Goal: Task Accomplishment & Management: Complete application form

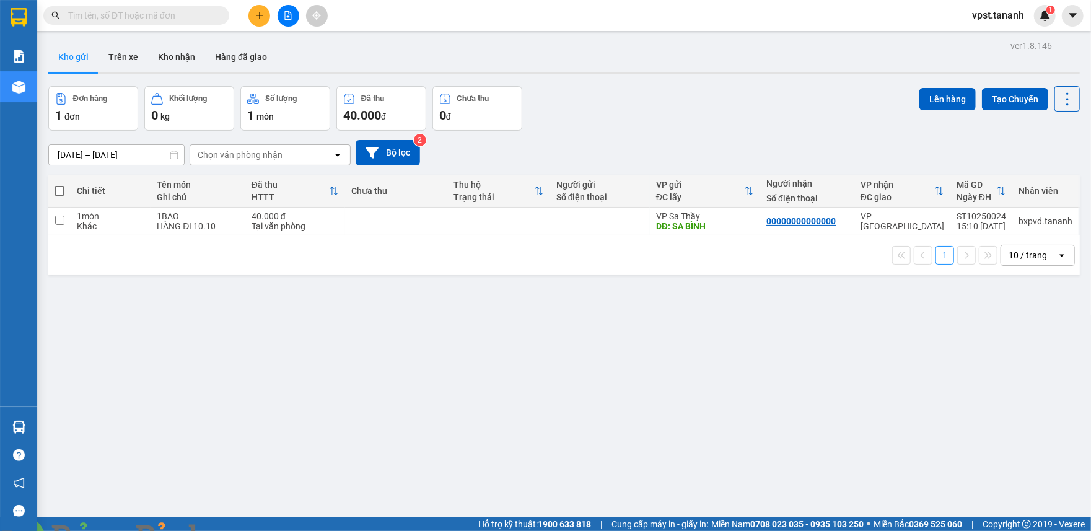
click at [259, 15] on icon "plus" at bounding box center [259, 15] width 7 height 1
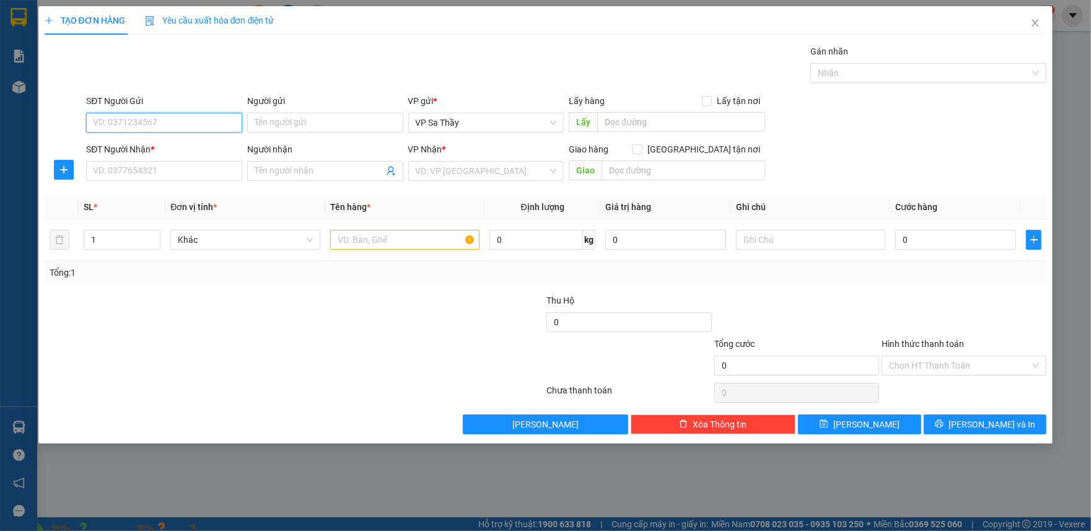
click at [191, 125] on input "SĐT Người Gửi" at bounding box center [164, 123] width 156 height 20
type input "0368717104"
click at [338, 125] on input "Người gửi" at bounding box center [325, 123] width 156 height 20
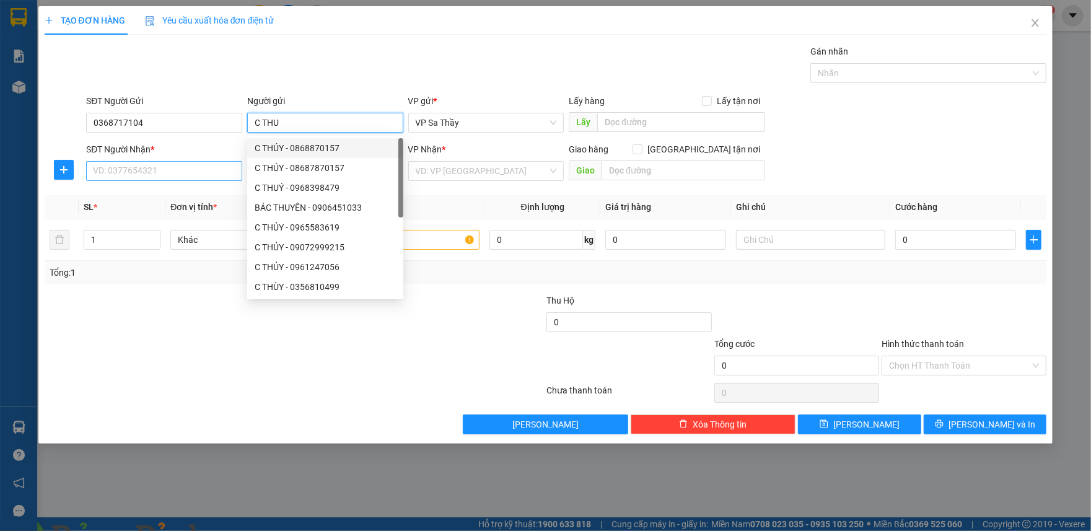
type input "C THU"
click at [192, 176] on input "SĐT Người Nhận *" at bounding box center [164, 171] width 156 height 20
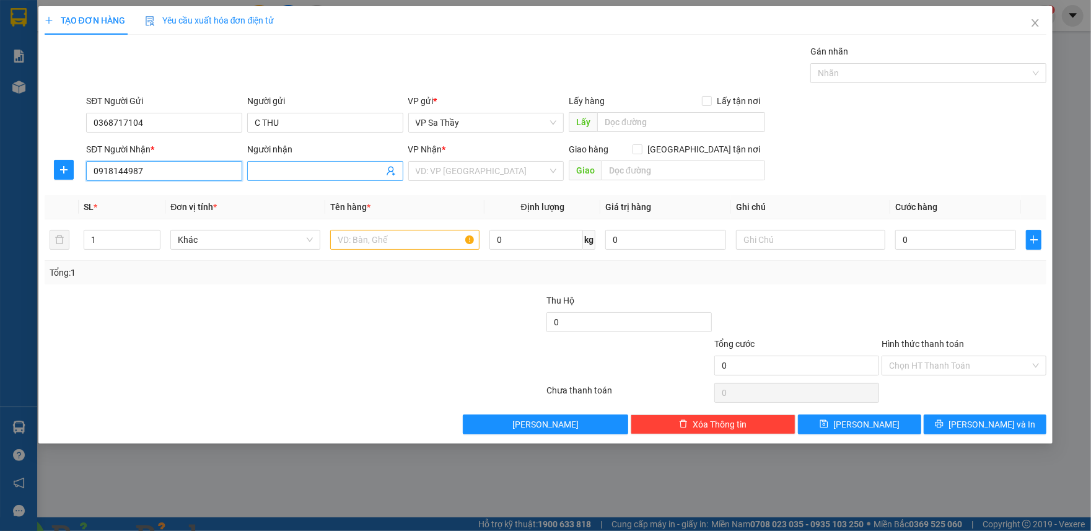
type input "0918144987"
click at [317, 176] on input "Người nhận" at bounding box center [319, 171] width 129 height 14
type input "A SANG"
click at [436, 171] on input "search" at bounding box center [482, 171] width 133 height 19
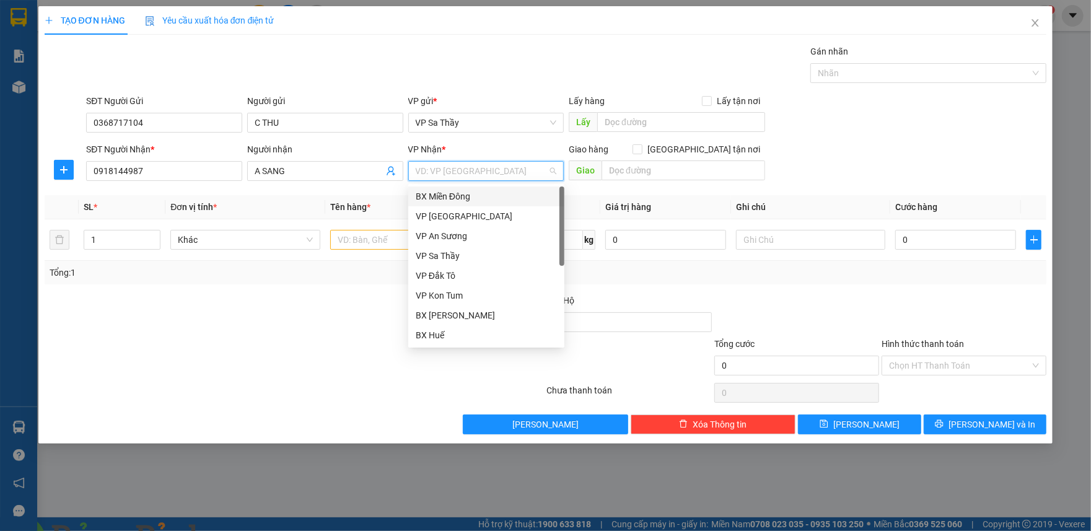
click at [441, 196] on div "BX Miền Đông" at bounding box center [486, 197] width 141 height 14
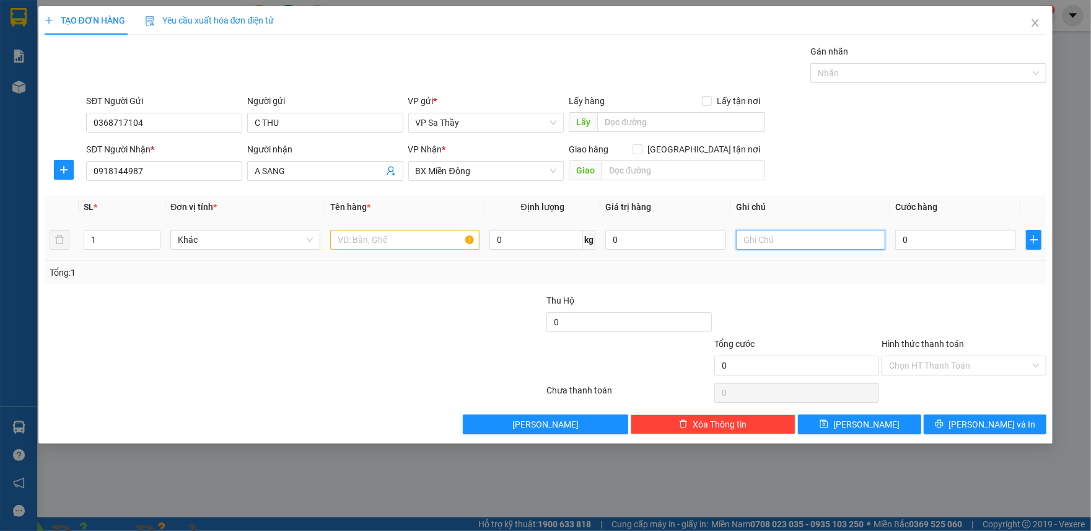
click at [761, 238] on input "text" at bounding box center [810, 240] width 149 height 20
type input "MẬT ONG"
click at [434, 247] on input "text" at bounding box center [404, 240] width 149 height 20
type input "1TX"
click at [922, 235] on input "0" at bounding box center [955, 240] width 121 height 20
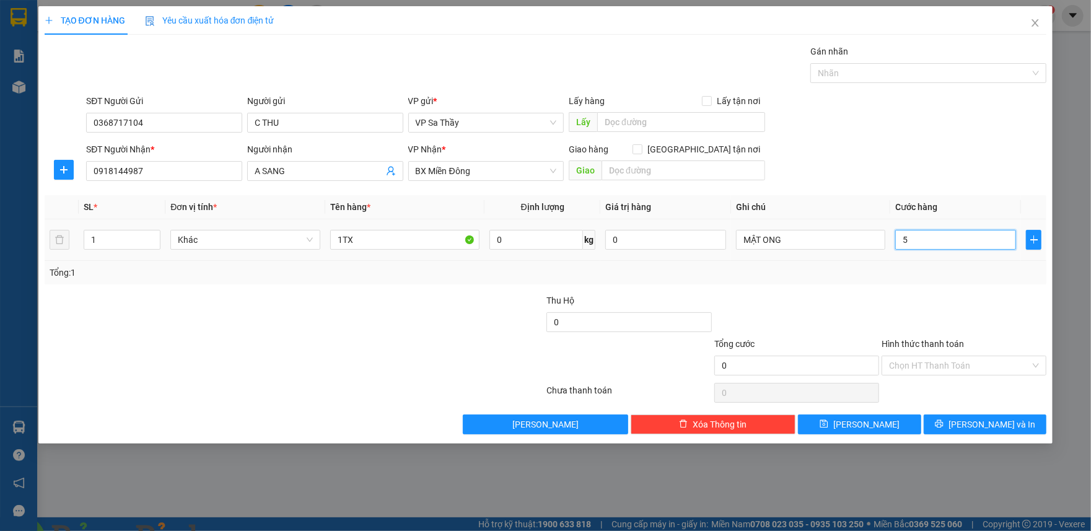
type input "52"
type input "5"
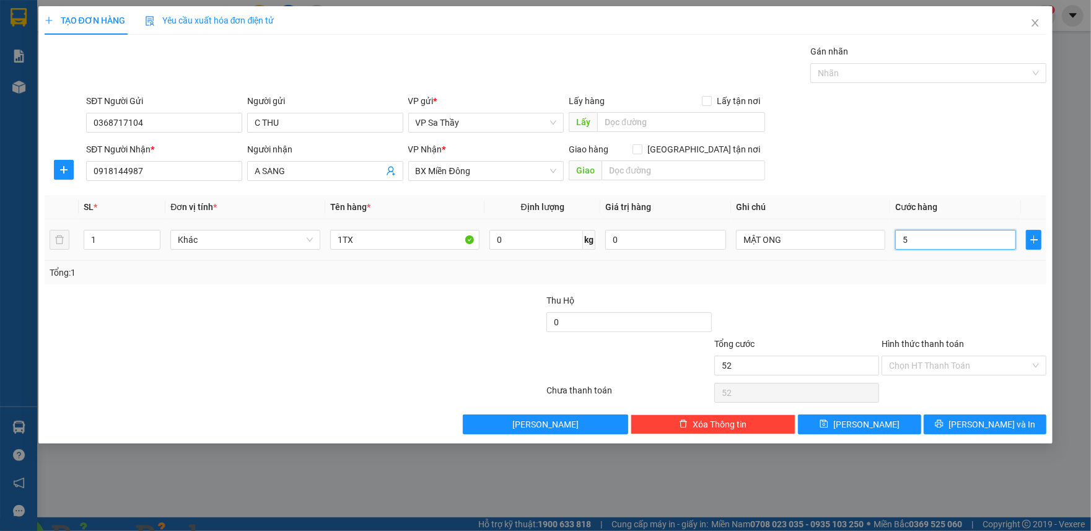
type input "5"
type input "50"
type input "500"
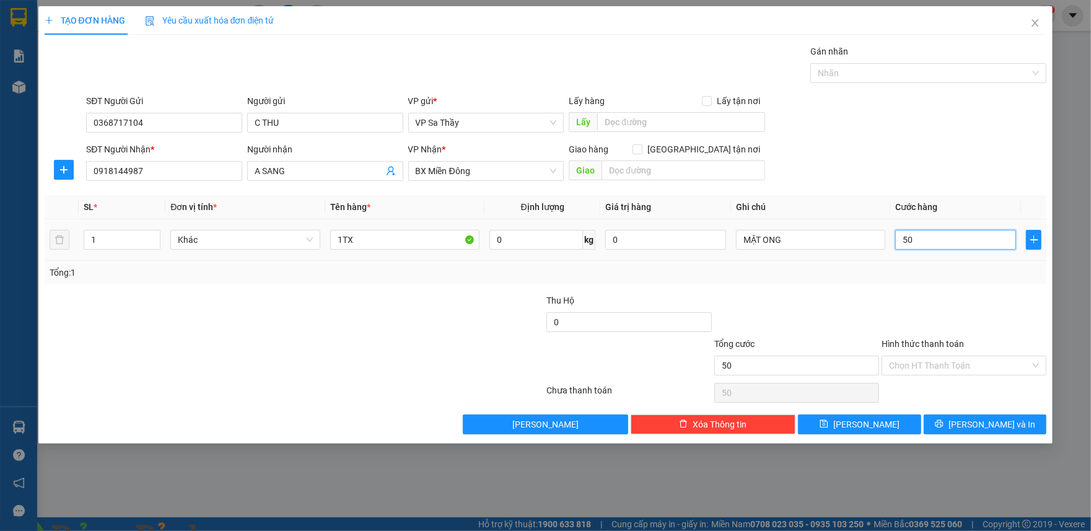
type input "500"
type input "5.000"
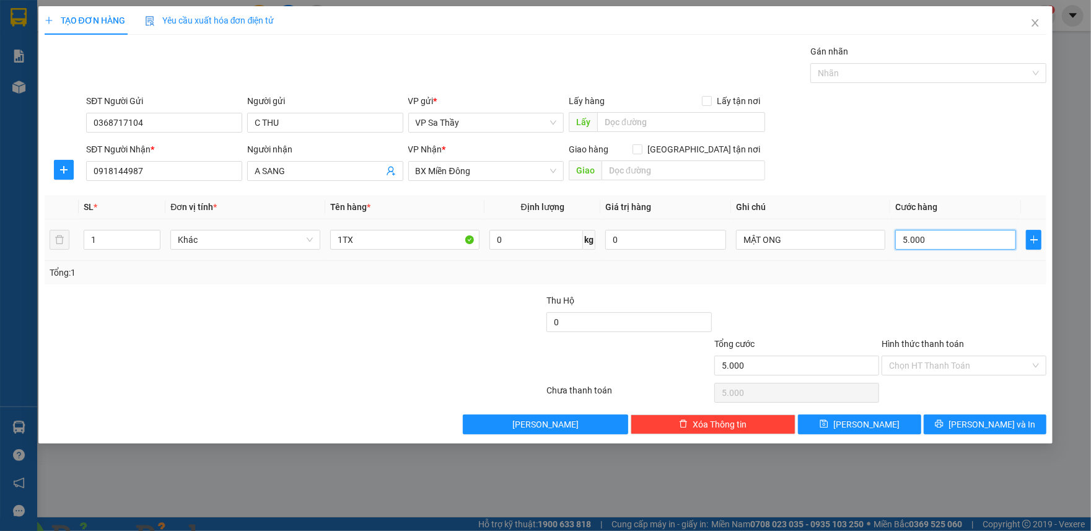
type input "50.000"
click at [320, 298] on div at bounding box center [210, 315] width 335 height 43
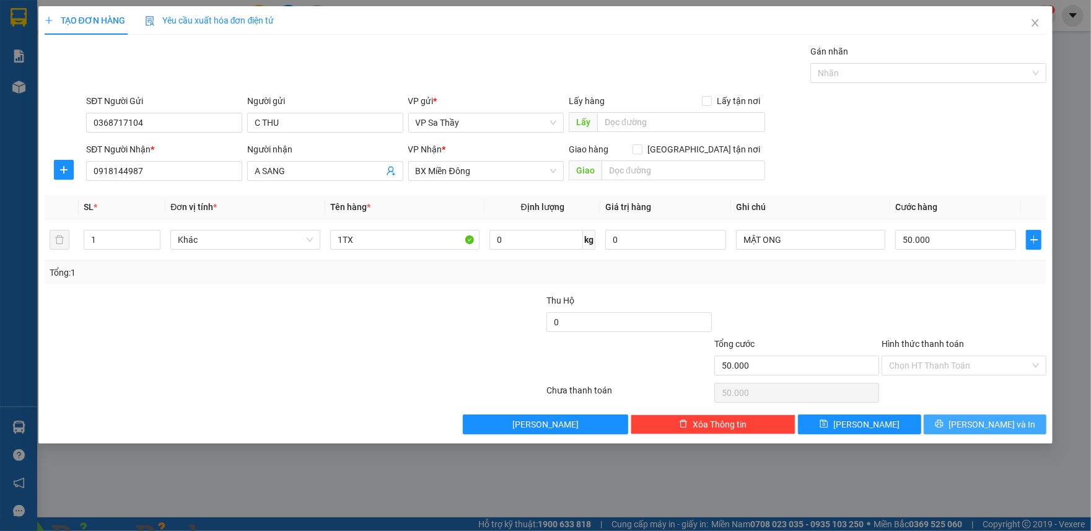
click at [944, 427] on icon "printer" at bounding box center [939, 423] width 9 height 9
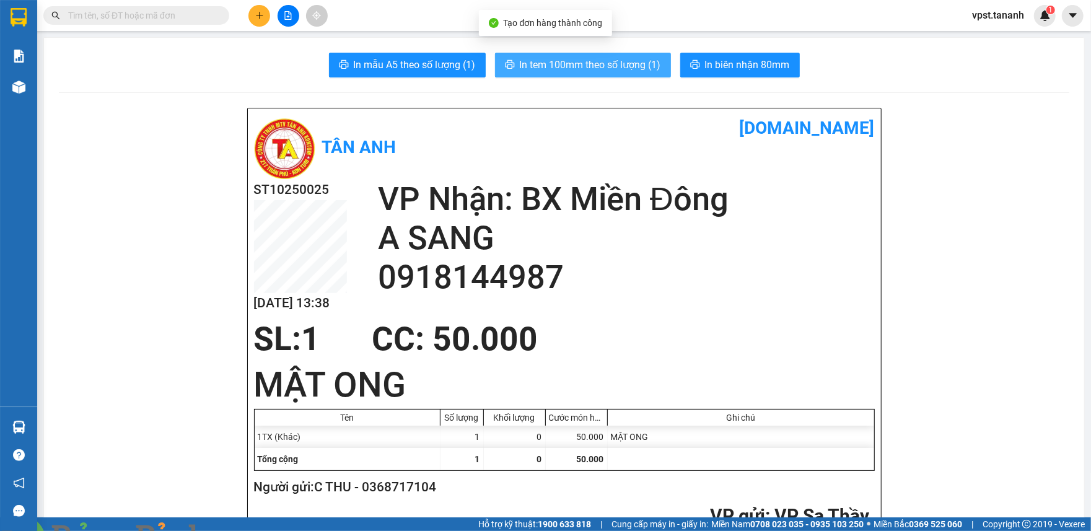
click at [561, 73] on button "In tem 100mm theo số lượng (1)" at bounding box center [583, 65] width 176 height 25
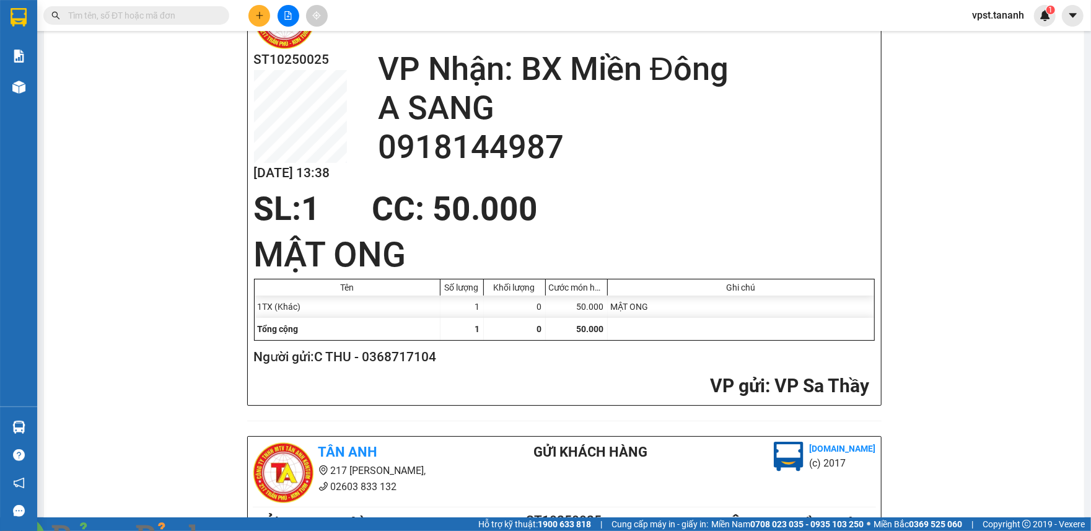
scroll to position [165, 0]
